Goal: Task Accomplishment & Management: Use online tool/utility

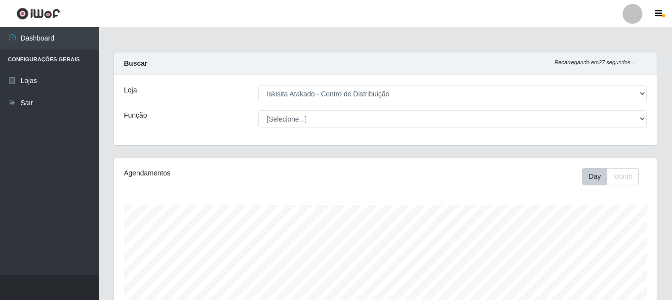
select select "425"
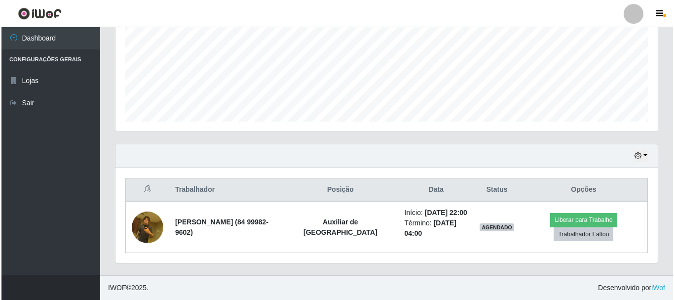
scroll to position [205, 542]
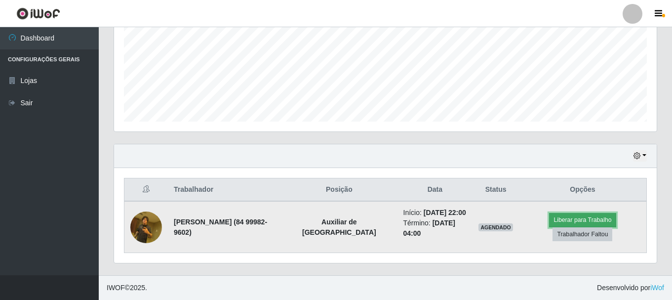
click at [586, 218] on button "Liberar para Trabalho" at bounding box center [582, 220] width 67 height 14
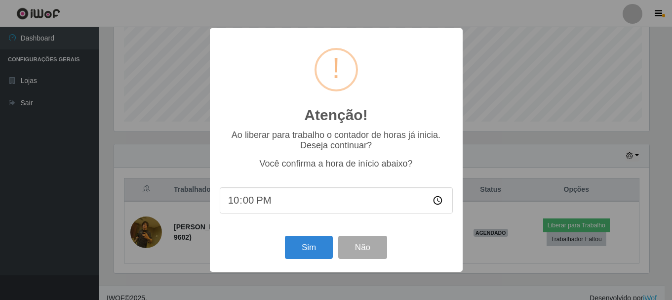
scroll to position [205, 537]
click at [292, 246] on button "Sim" at bounding box center [310, 246] width 48 height 23
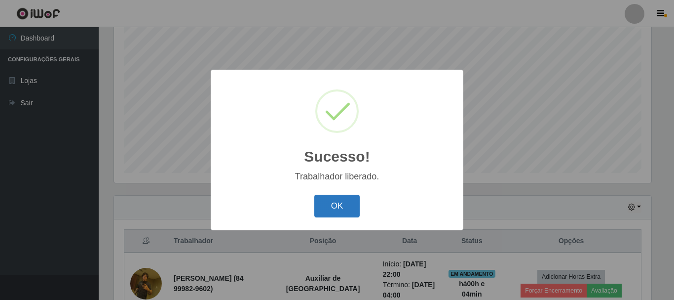
click at [350, 210] on button "OK" at bounding box center [337, 205] width 46 height 23
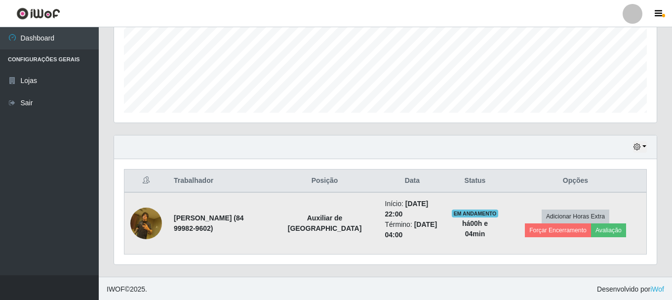
scroll to position [242, 0]
